Goal: Task Accomplishment & Management: Manage account settings

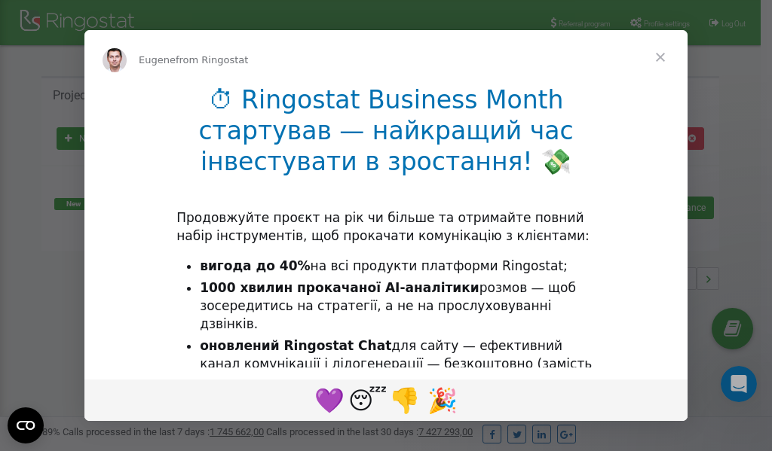
click at [316, 316] on li "1000 хвилин прокачаної AI-аналітики розмов — щоб зосередитись на стратегії, а н…" at bounding box center [398, 307] width 396 height 54
click at [656, 18] on div "Intercom messenger" at bounding box center [386, 225] width 772 height 451
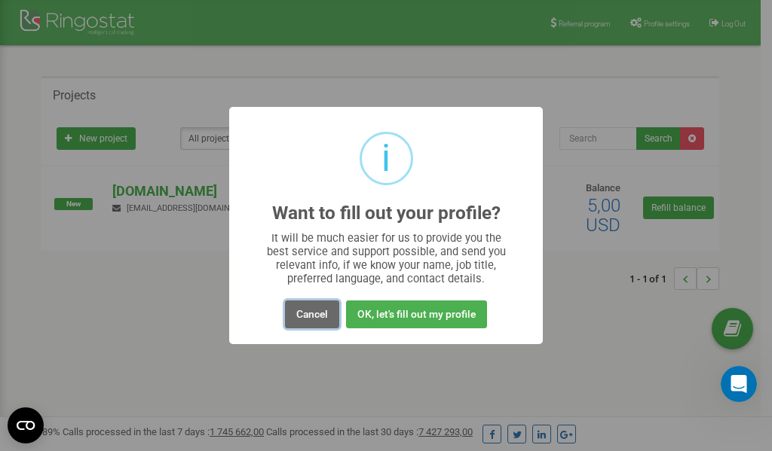
click at [320, 314] on button "Cancel" at bounding box center [312, 315] width 54 height 28
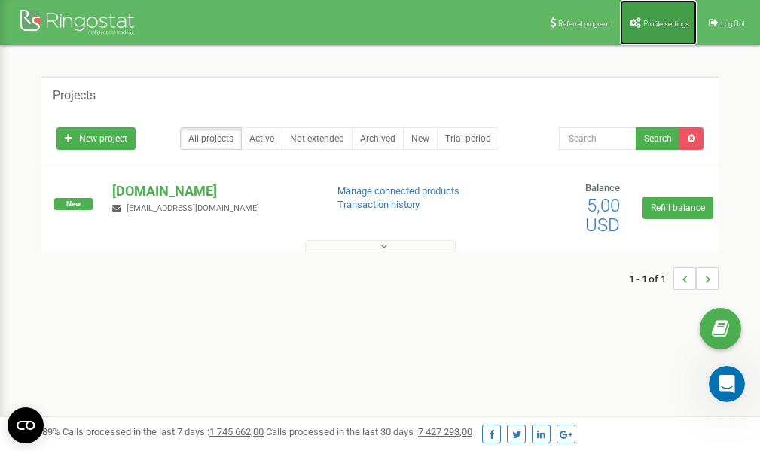
click at [643, 28] on link "Profile settings" at bounding box center [658, 22] width 77 height 45
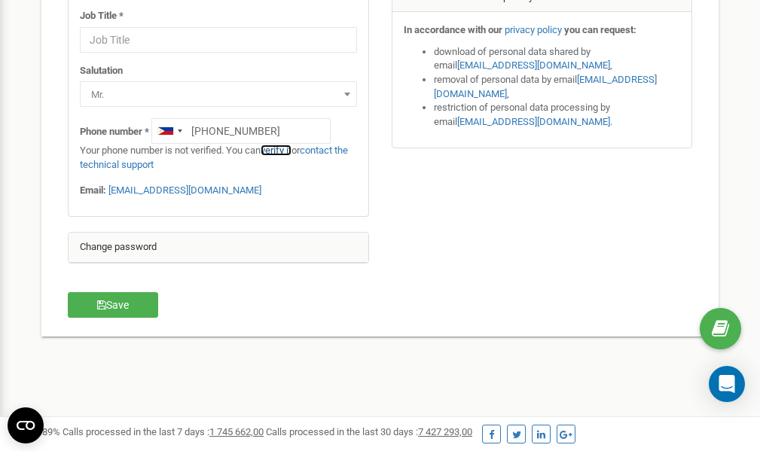
click at [282, 149] on link "verify it" at bounding box center [276, 150] width 31 height 11
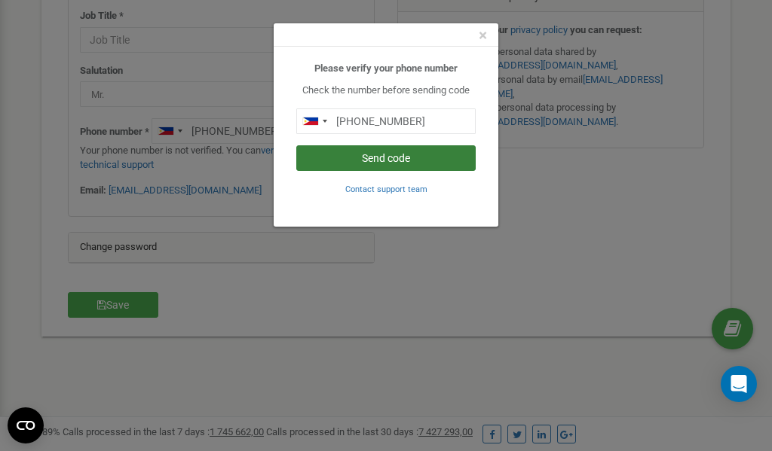
click at [389, 158] on button "Send code" at bounding box center [385, 158] width 179 height 26
